Goal: Register for event/course

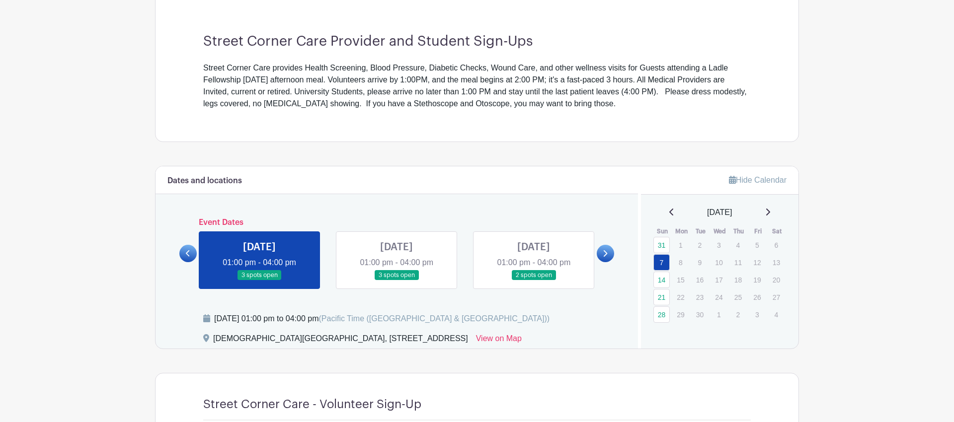
scroll to position [282, 0]
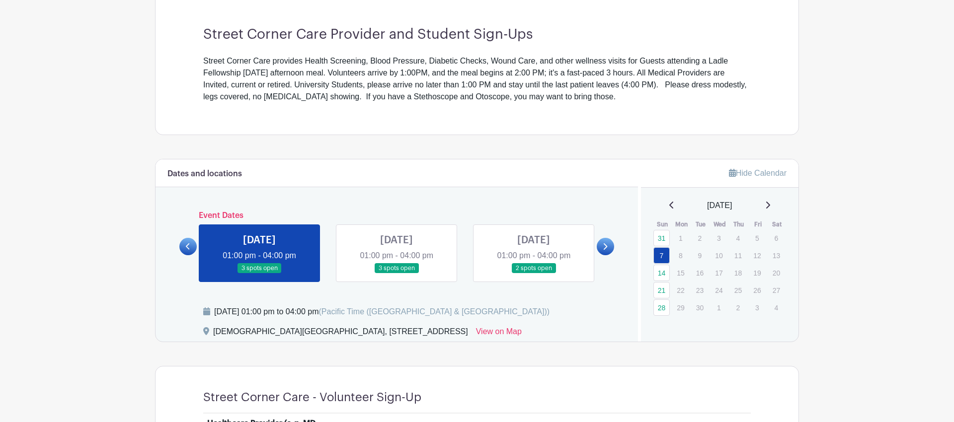
click at [770, 204] on icon at bounding box center [767, 205] width 5 height 8
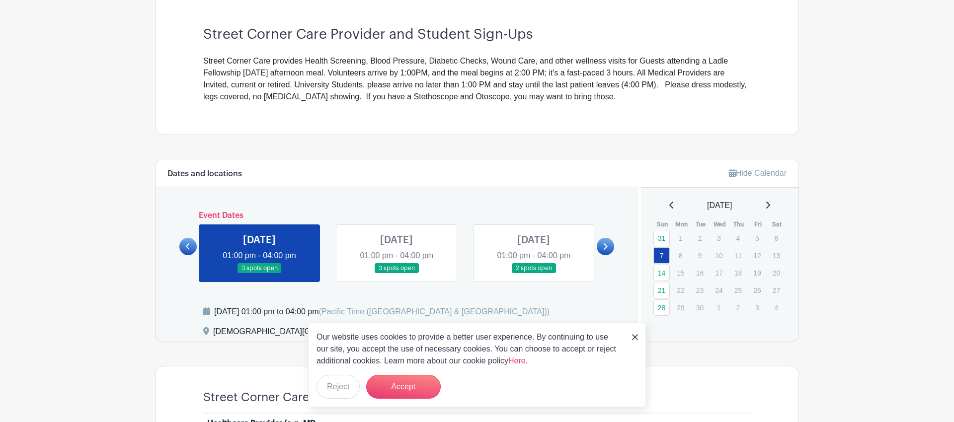
click at [637, 332] on link at bounding box center [635, 337] width 6 height 12
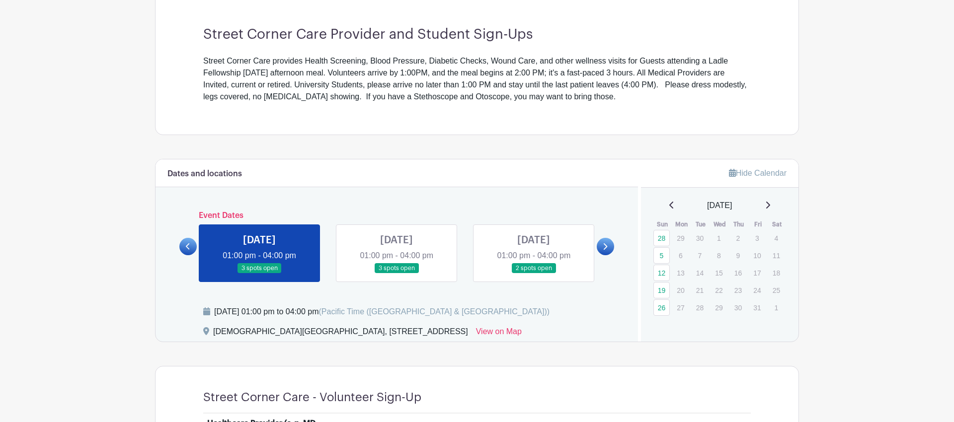
click at [774, 203] on div "[DATE]" at bounding box center [720, 206] width 134 height 12
click at [770, 203] on icon at bounding box center [767, 205] width 5 height 8
click at [669, 205] on icon at bounding box center [671, 205] width 5 height 8
click at [669, 204] on icon at bounding box center [671, 205] width 5 height 8
click at [659, 309] on link "28" at bounding box center [661, 308] width 16 height 16
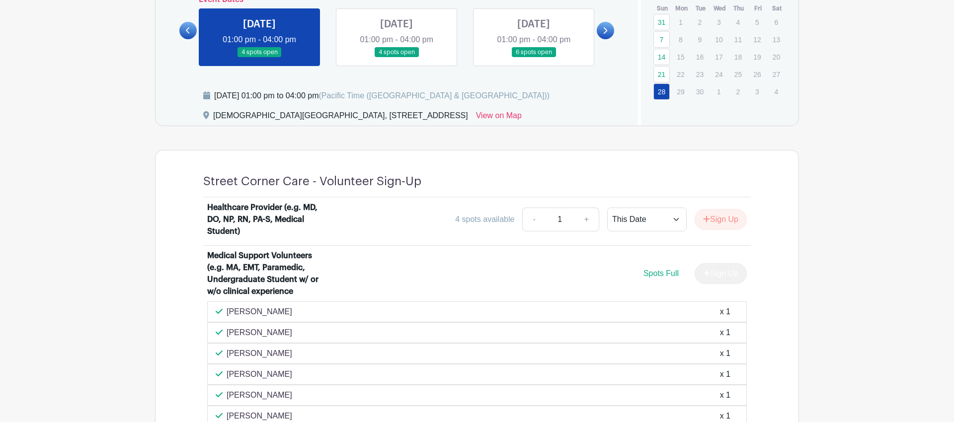
scroll to position [423, 0]
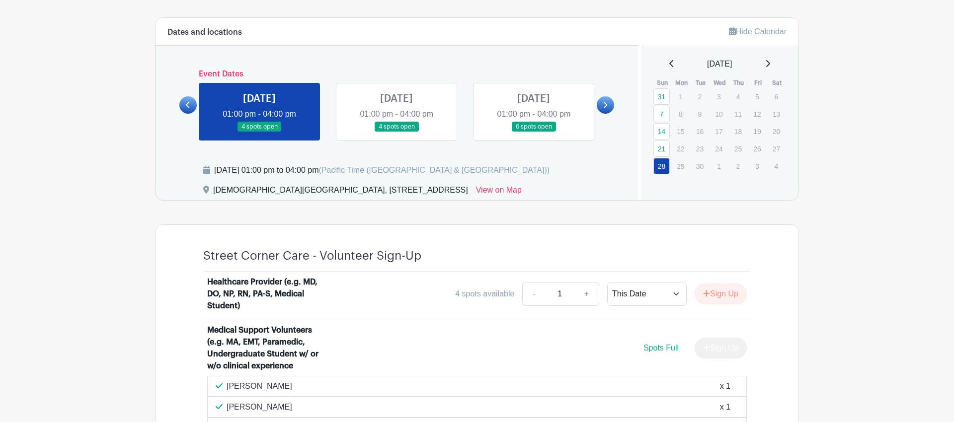
click at [770, 64] on icon at bounding box center [767, 64] width 5 height 8
click at [660, 109] on link "5" at bounding box center [661, 114] width 16 height 16
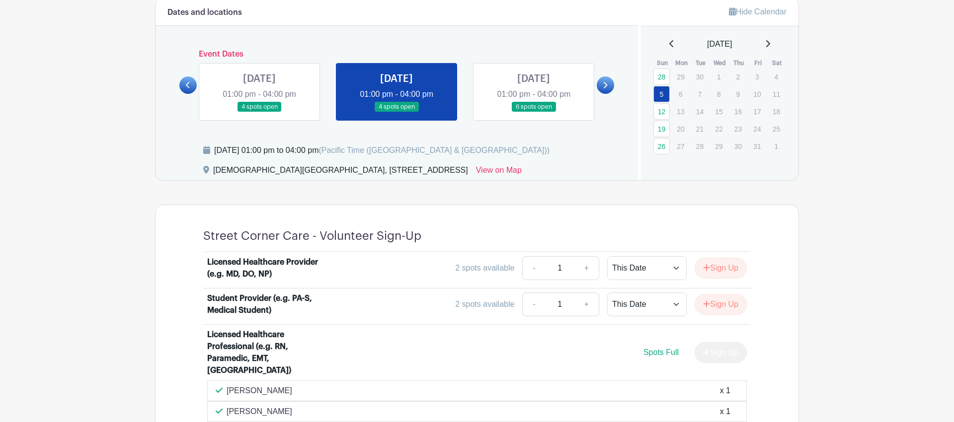
scroll to position [444, 0]
click at [663, 105] on link "12" at bounding box center [661, 110] width 16 height 16
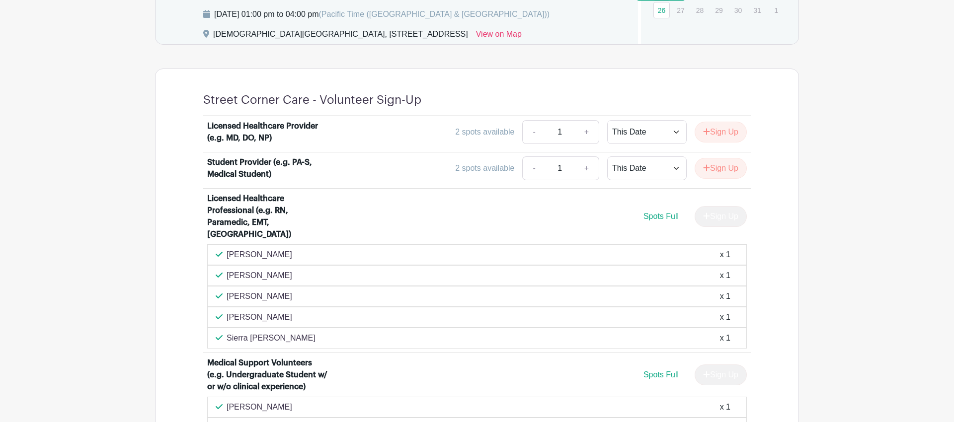
scroll to position [580, 0]
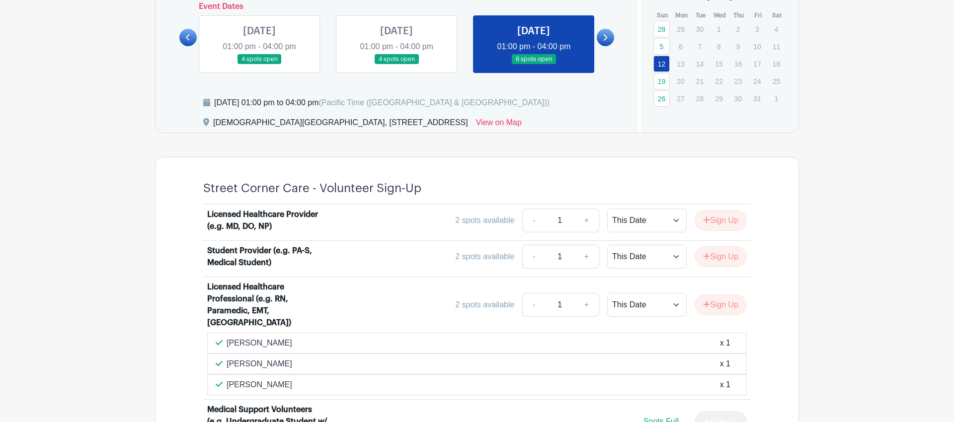
scroll to position [473, 0]
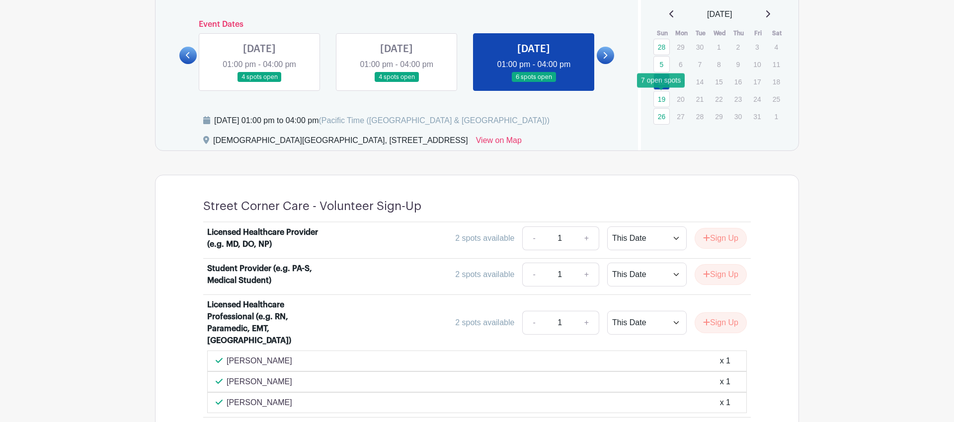
click at [661, 98] on link "19" at bounding box center [661, 99] width 16 height 16
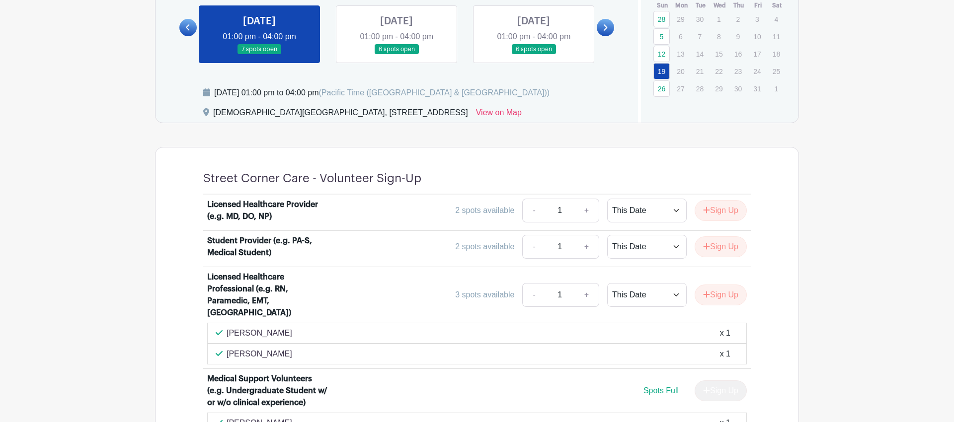
scroll to position [491, 0]
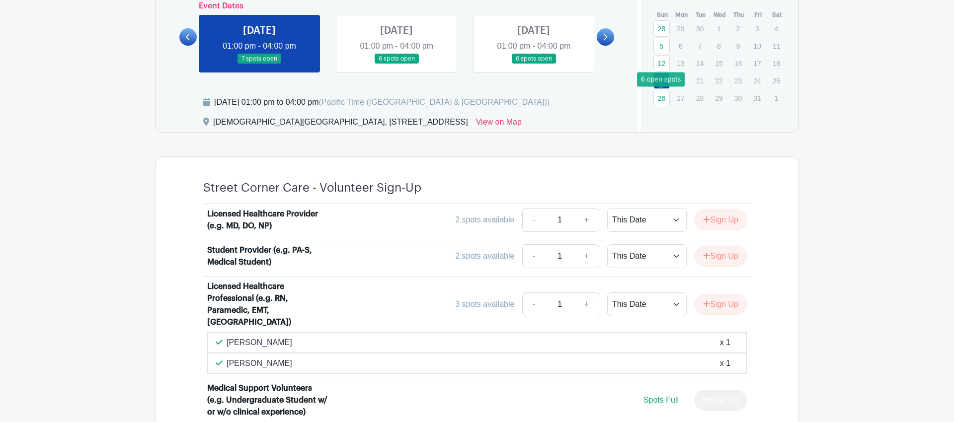
click at [660, 96] on link "26" at bounding box center [661, 98] width 16 height 16
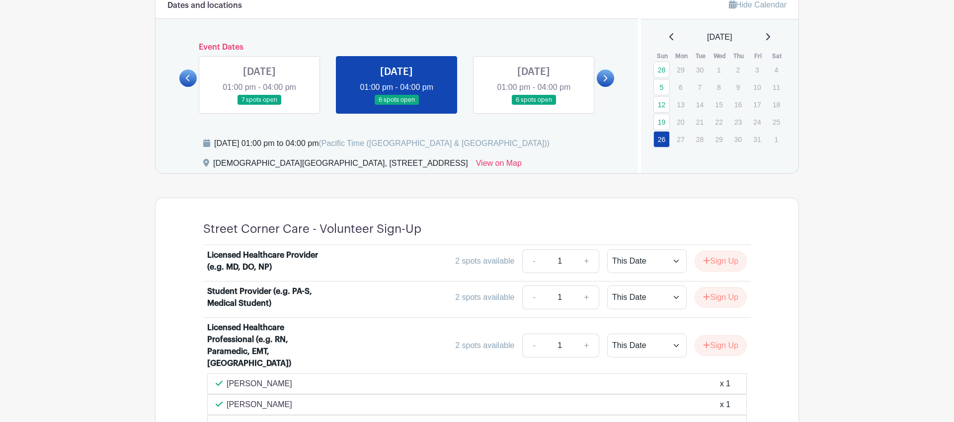
scroll to position [450, 0]
click at [770, 38] on icon at bounding box center [768, 36] width 4 height 7
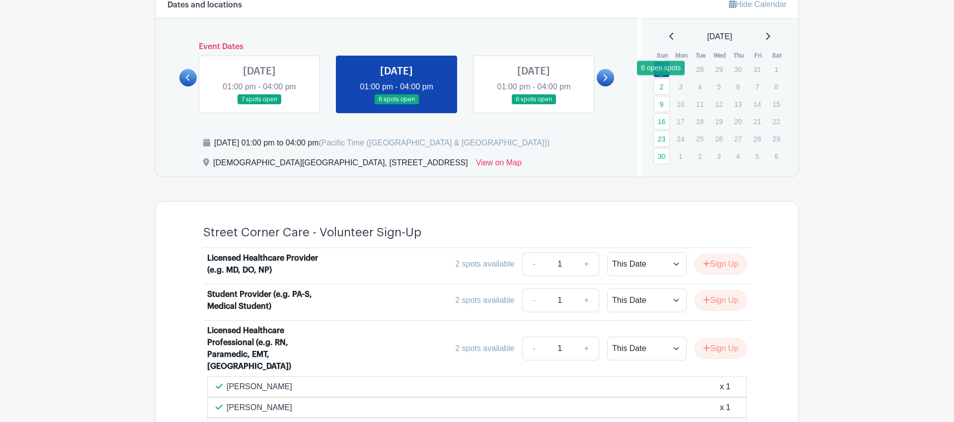
click at [659, 84] on link "2" at bounding box center [661, 86] width 16 height 16
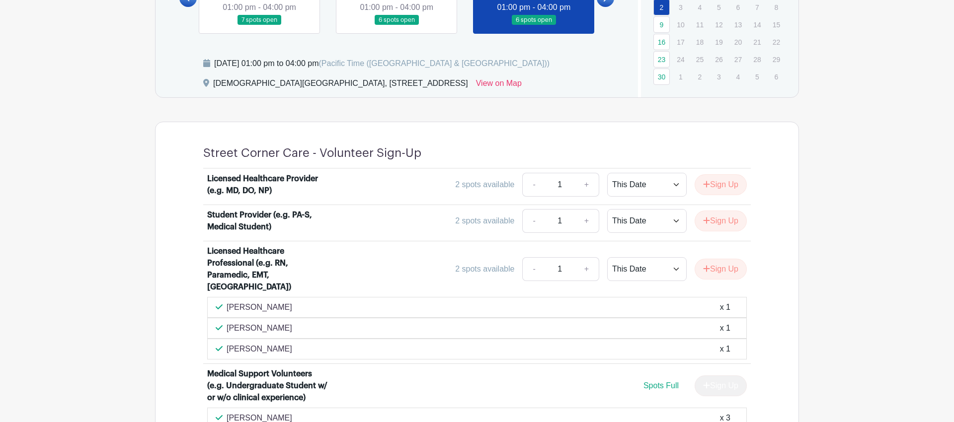
scroll to position [506, 0]
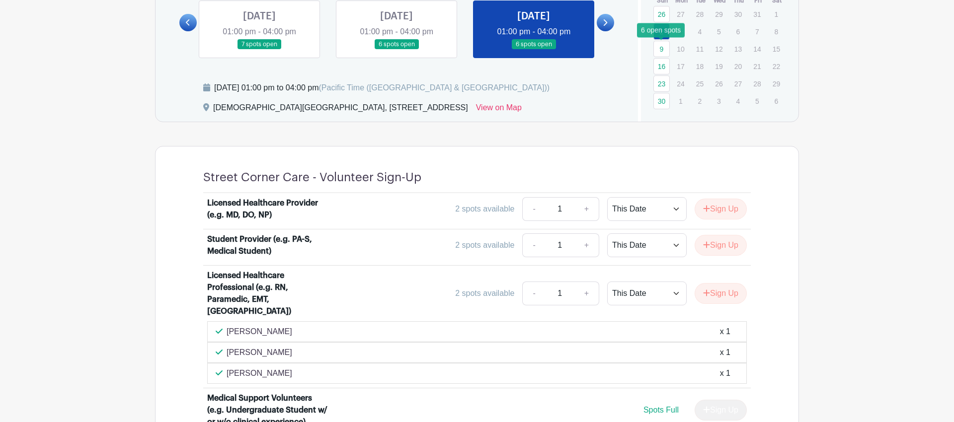
click at [662, 50] on link "9" at bounding box center [661, 49] width 16 height 16
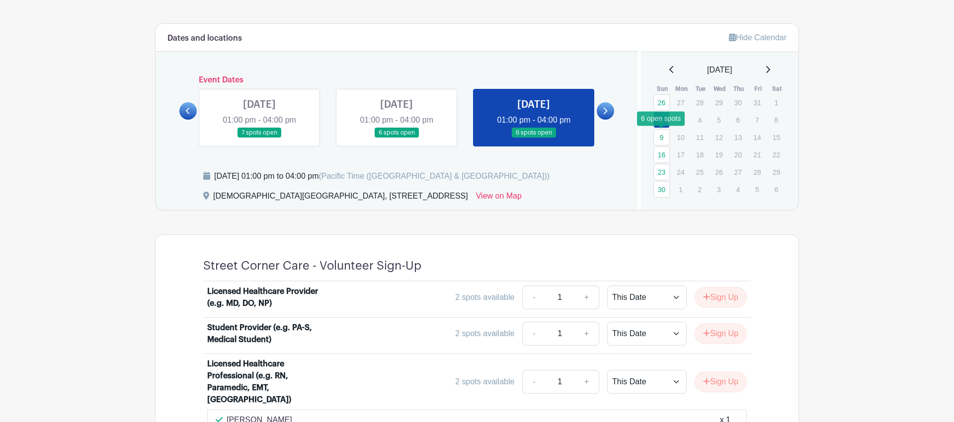
scroll to position [420, 0]
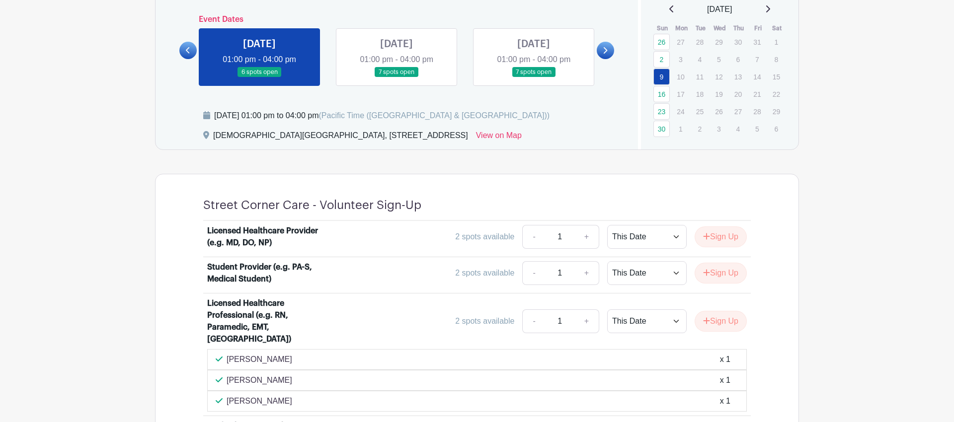
scroll to position [476, 0]
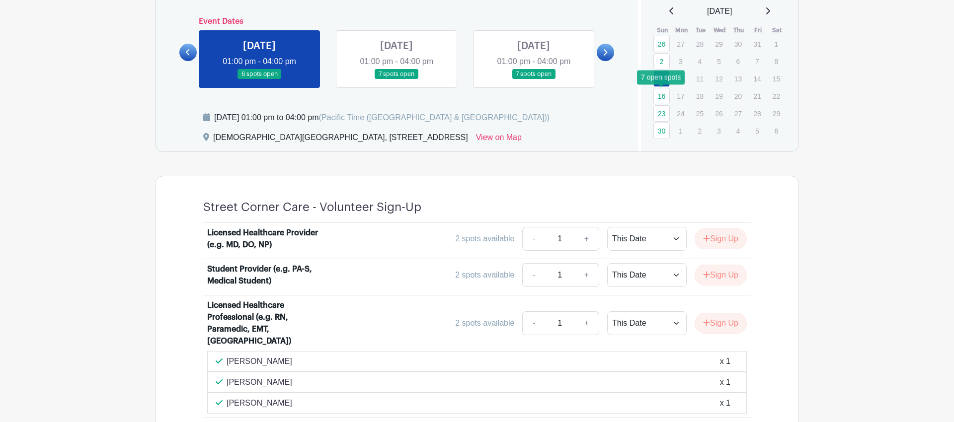
click at [660, 95] on link "16" at bounding box center [661, 96] width 16 height 16
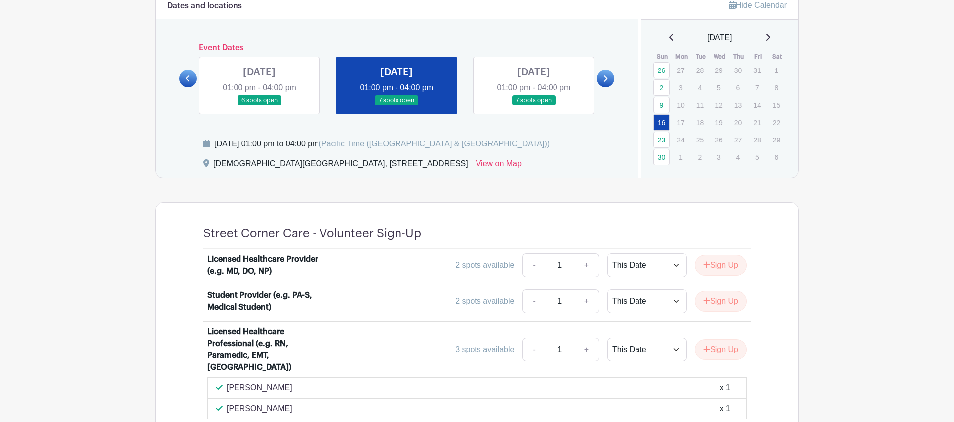
scroll to position [430, 0]
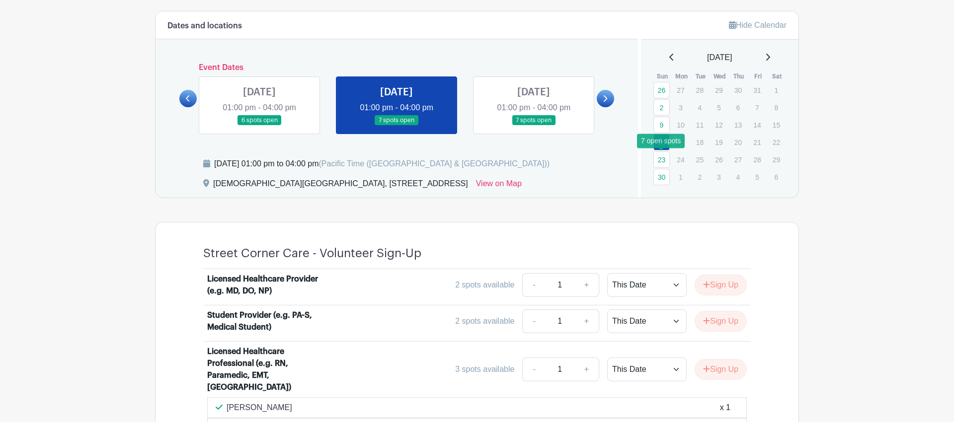
click at [661, 156] on link "23" at bounding box center [661, 159] width 16 height 16
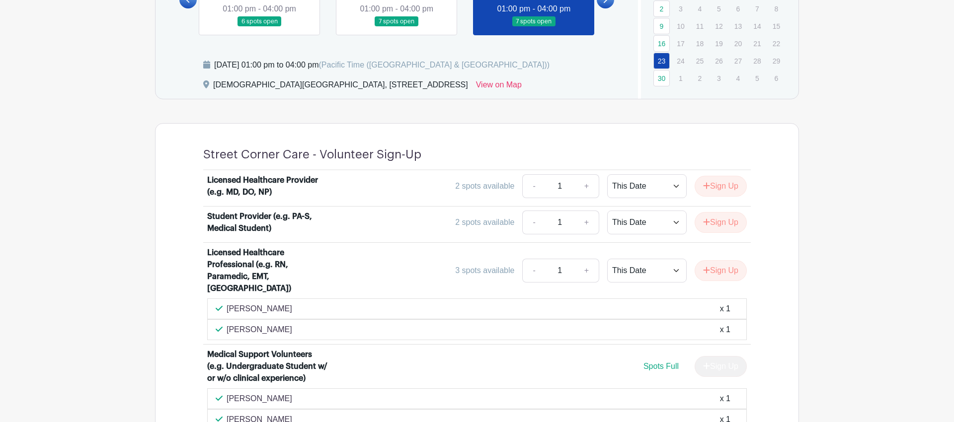
scroll to position [511, 0]
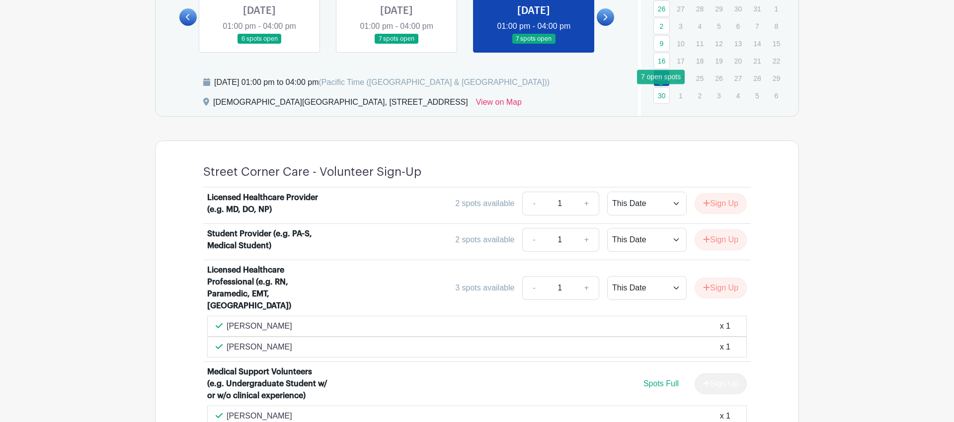
click at [661, 96] on link "30" at bounding box center [661, 95] width 16 height 16
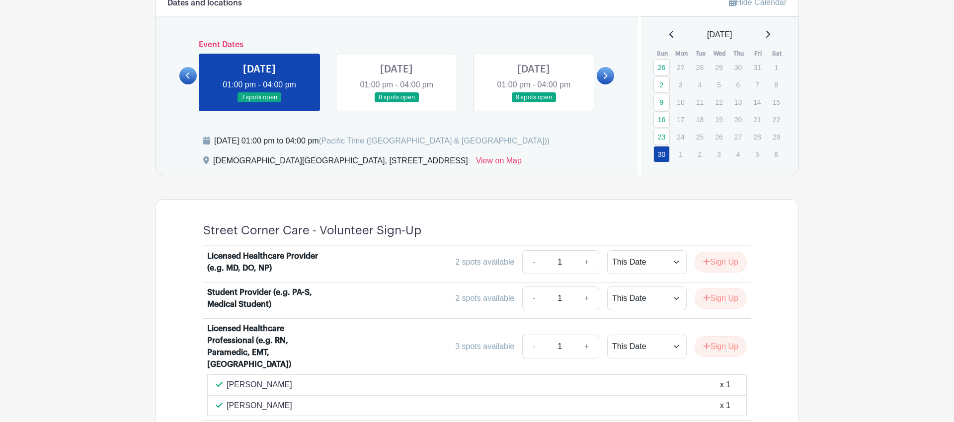
scroll to position [448, 0]
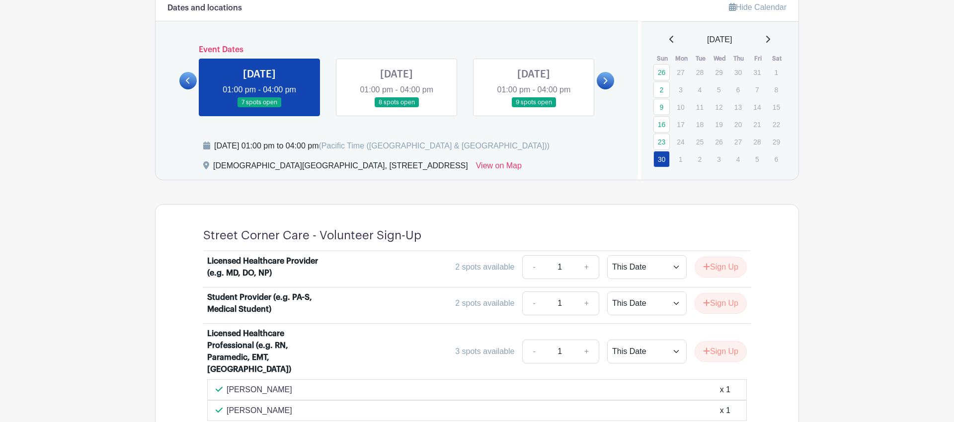
click at [770, 40] on icon at bounding box center [768, 39] width 4 height 7
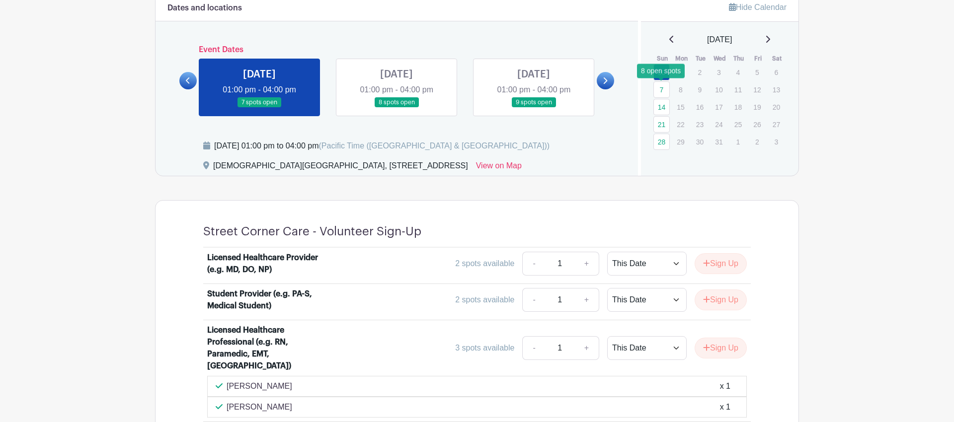
click at [663, 88] on link "7" at bounding box center [661, 89] width 16 height 16
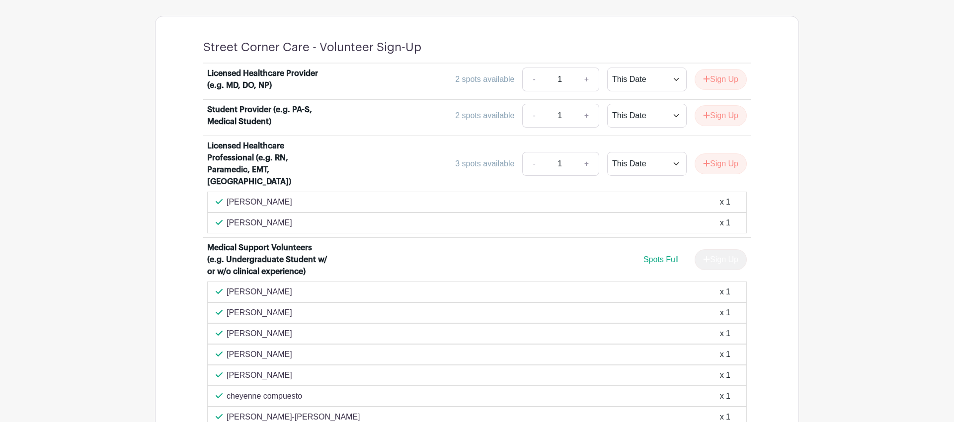
scroll to position [636, 0]
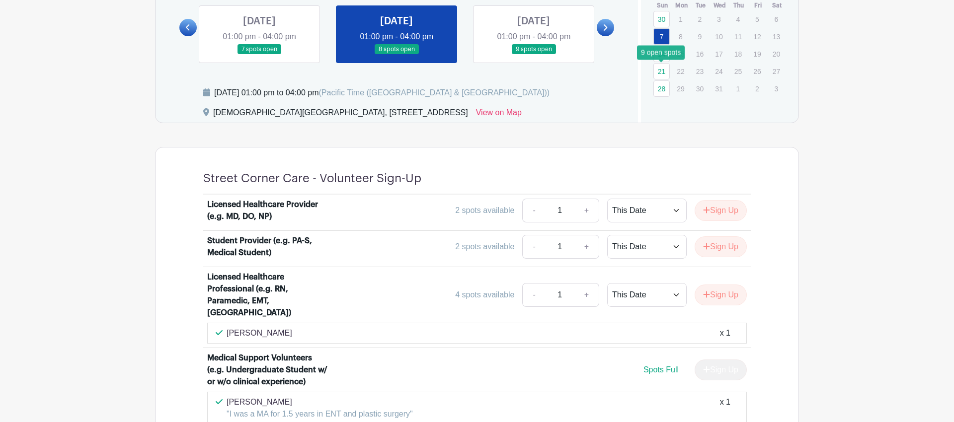
scroll to position [470, 0]
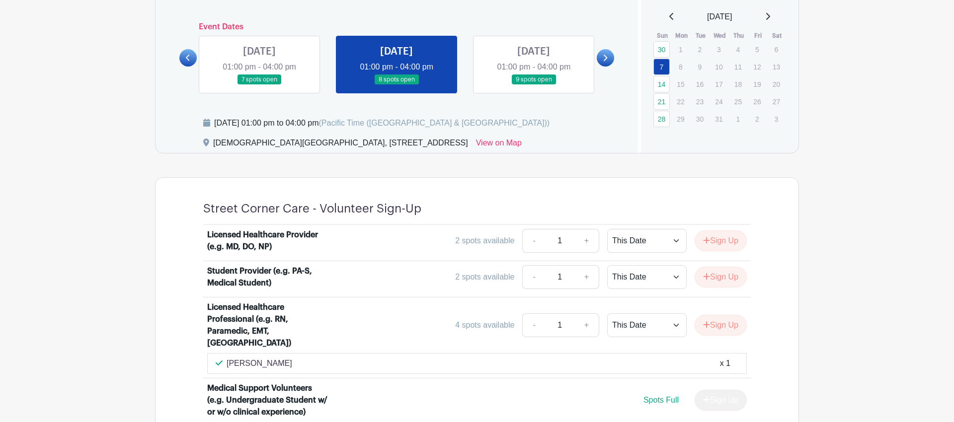
click at [661, 76] on link "14" at bounding box center [661, 84] width 16 height 16
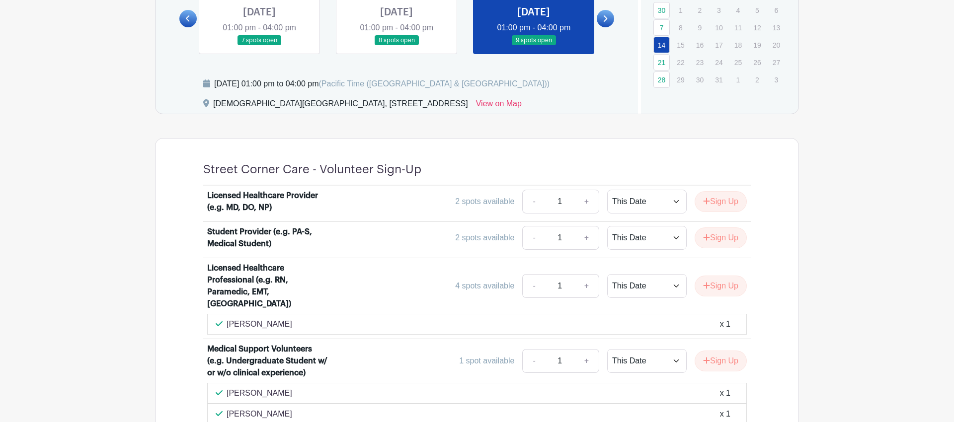
scroll to position [493, 0]
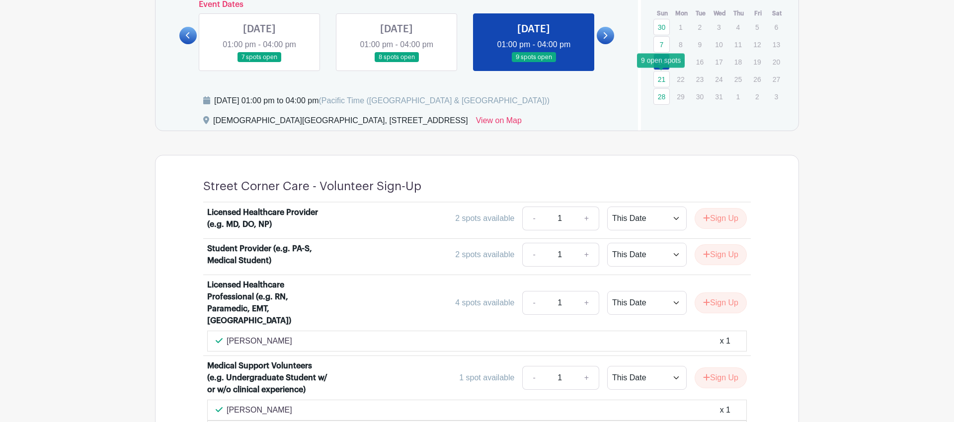
click at [660, 79] on link "21" at bounding box center [661, 79] width 16 height 16
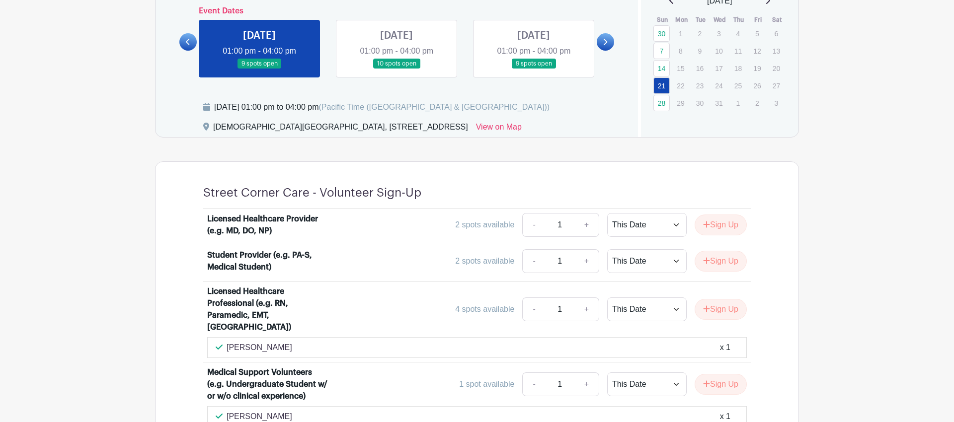
scroll to position [485, 0]
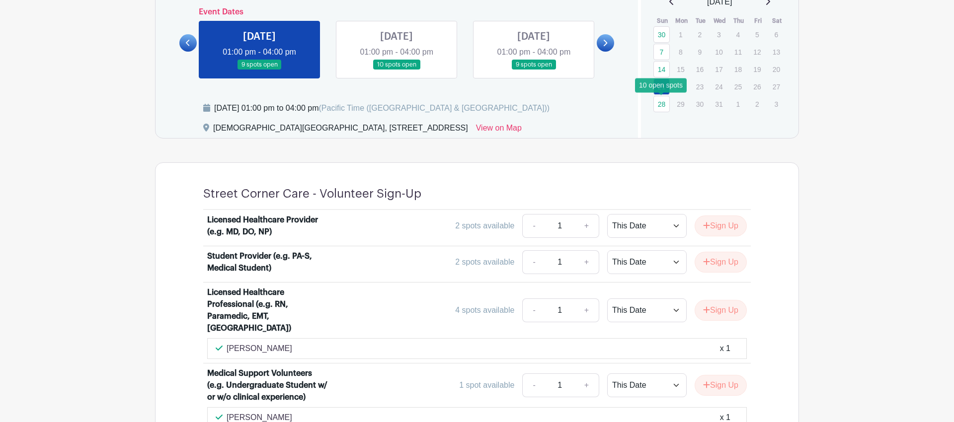
click at [659, 101] on link "28" at bounding box center [661, 104] width 16 height 16
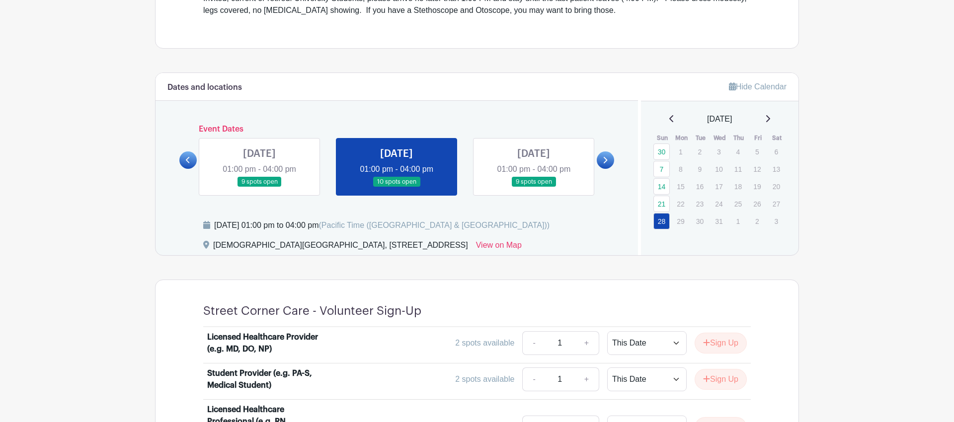
scroll to position [359, 0]
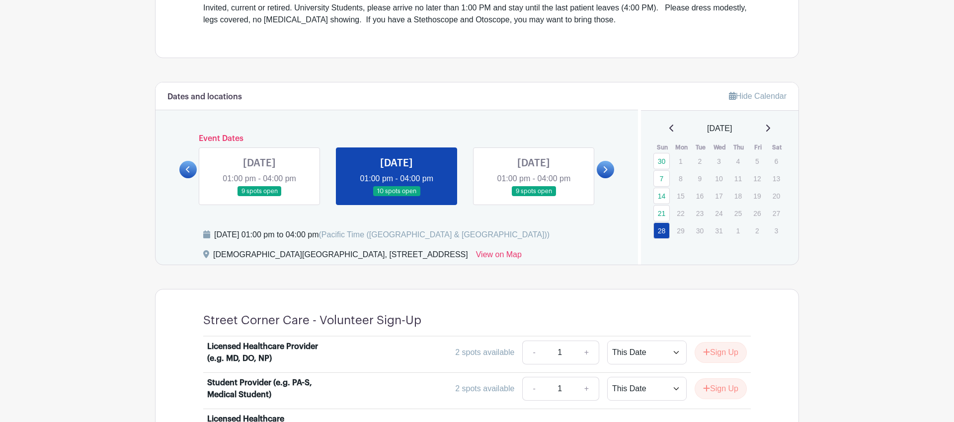
click at [770, 124] on link at bounding box center [767, 129] width 5 height 12
click at [770, 129] on icon at bounding box center [767, 128] width 5 height 8
click at [770, 126] on icon at bounding box center [768, 128] width 4 height 7
click at [669, 126] on icon at bounding box center [671, 128] width 4 height 7
click at [663, 194] on link "15" at bounding box center [661, 196] width 16 height 16
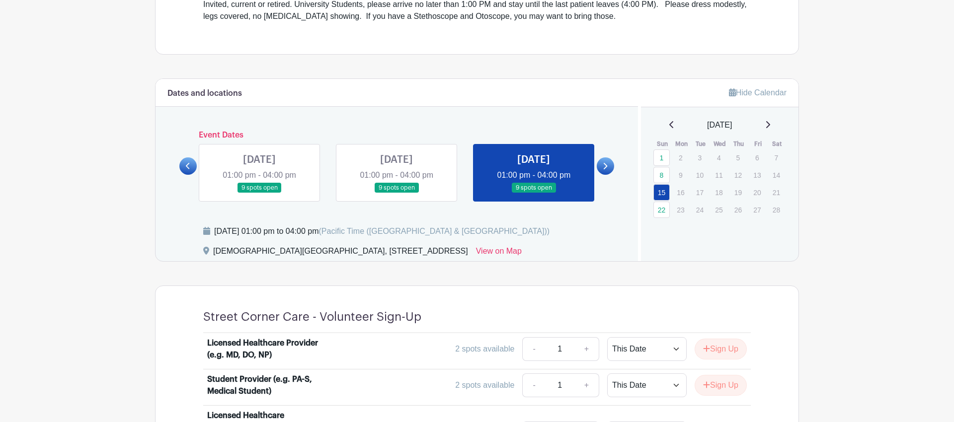
scroll to position [352, 0]
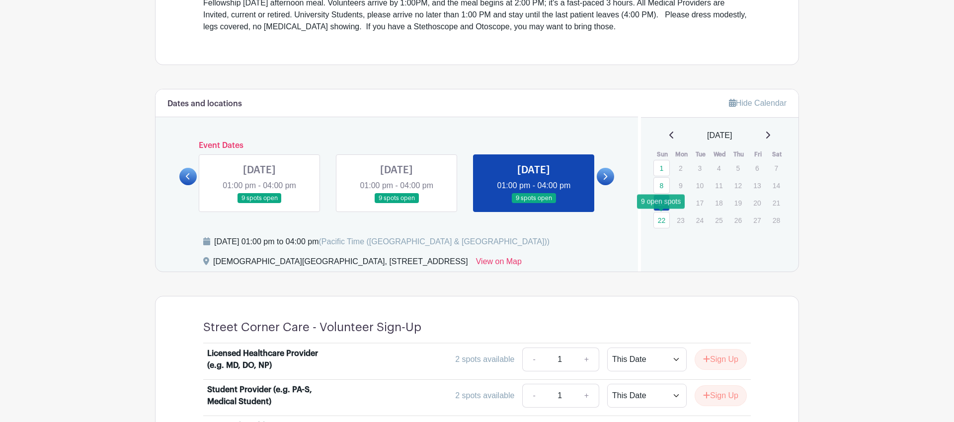
click at [661, 217] on link "22" at bounding box center [661, 220] width 16 height 16
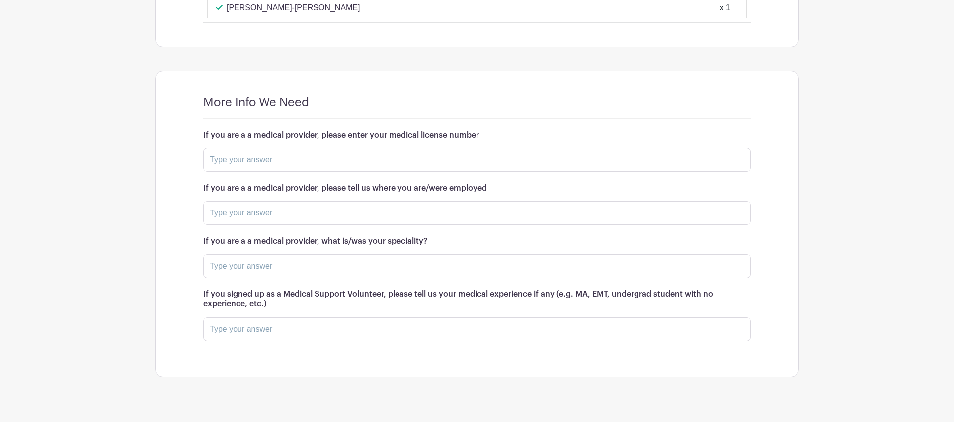
scroll to position [1010, 0]
click at [158, 251] on turbo-frame "More Info We Need If you are a a medical provider, please enter your medical li…" at bounding box center [476, 225] width 643 height 305
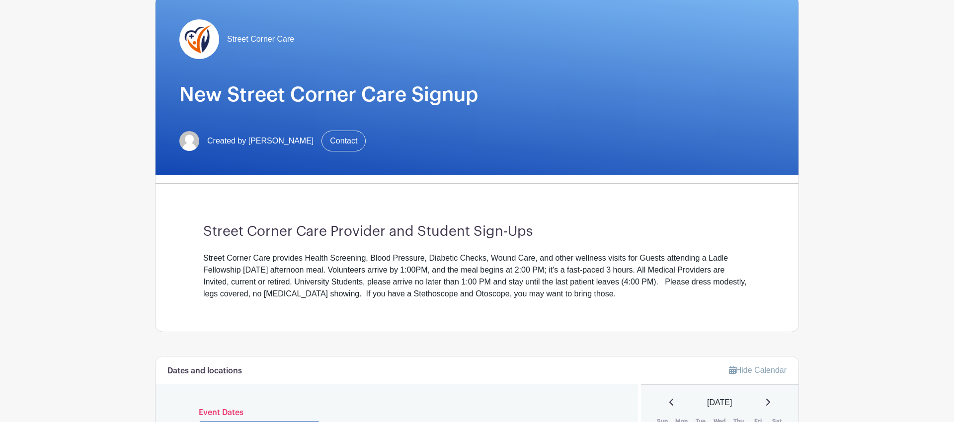
scroll to position [0, 0]
